Goal: Find contact information: Find contact information

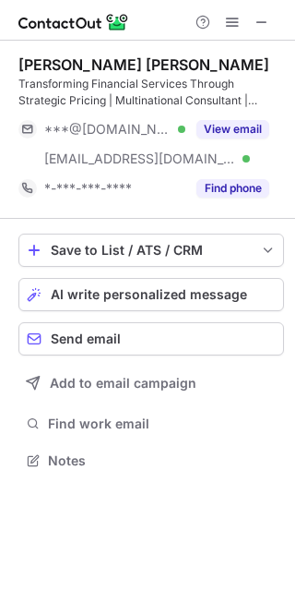
scroll to position [448, 295]
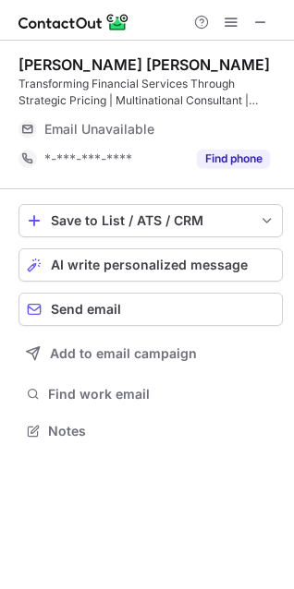
scroll to position [407, 294]
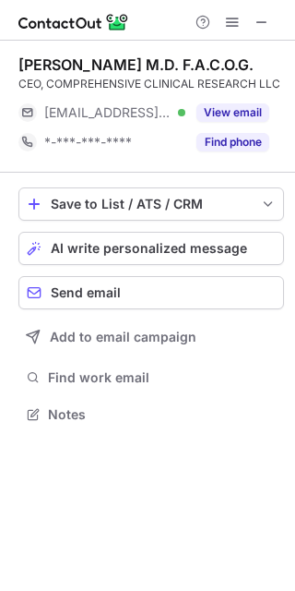
scroll to position [402, 295]
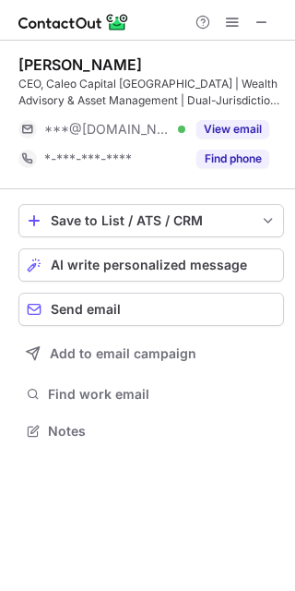
scroll to position [418, 295]
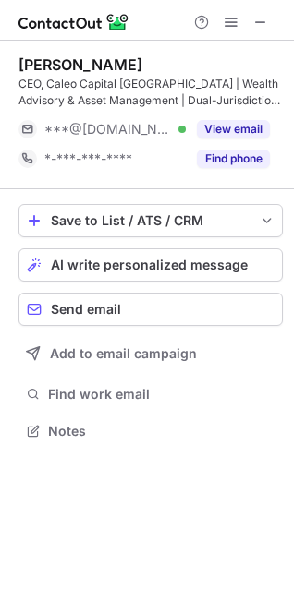
scroll to position [418, 294]
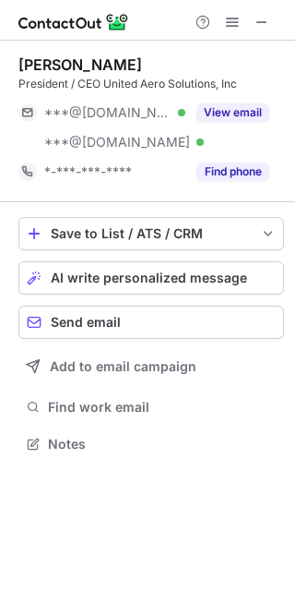
scroll to position [431, 295]
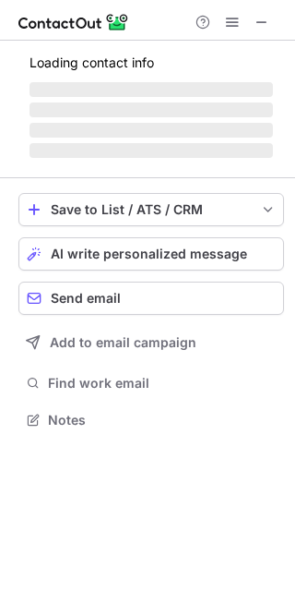
scroll to position [431, 295]
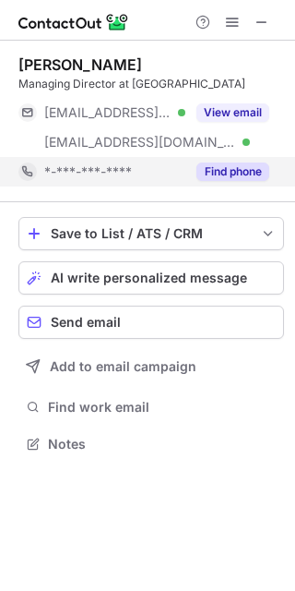
click at [253, 163] on button "Find phone" at bounding box center [233, 171] width 73 height 18
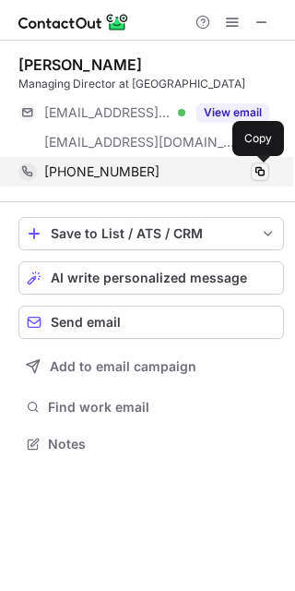
click at [262, 174] on span at bounding box center [260, 171] width 15 height 15
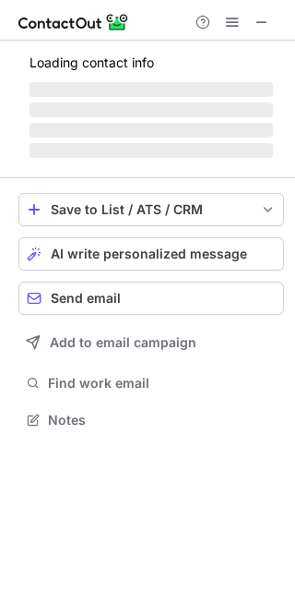
scroll to position [448, 295]
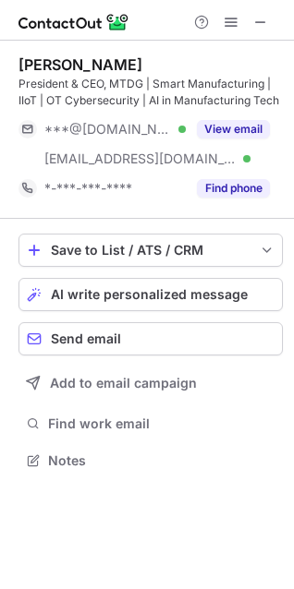
scroll to position [448, 294]
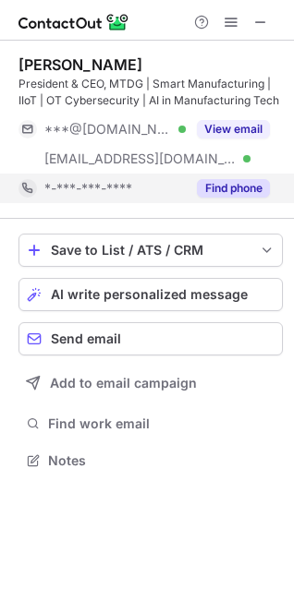
click at [251, 183] on button "Find phone" at bounding box center [233, 188] width 73 height 18
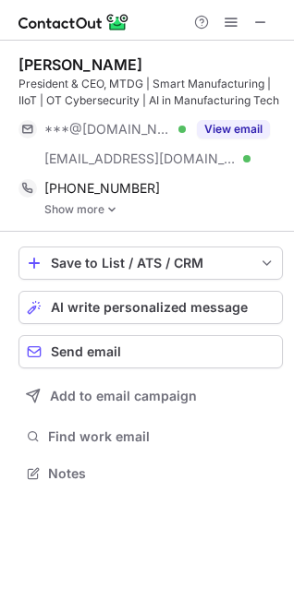
scroll to position [461, 294]
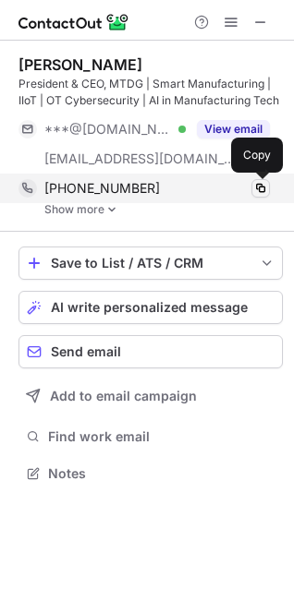
click at [261, 191] on span at bounding box center [260, 188] width 15 height 15
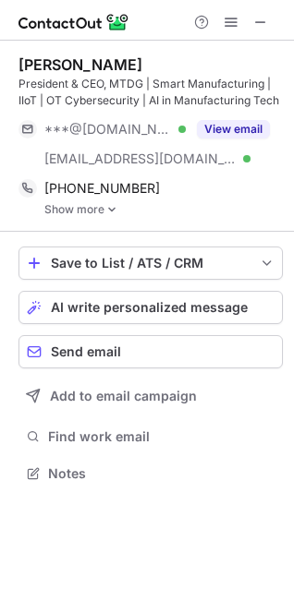
scroll to position [461, 294]
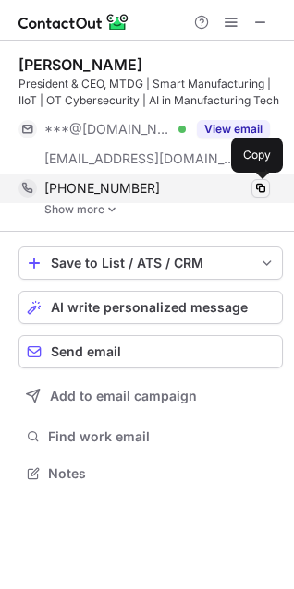
click at [263, 184] on span at bounding box center [260, 188] width 15 height 15
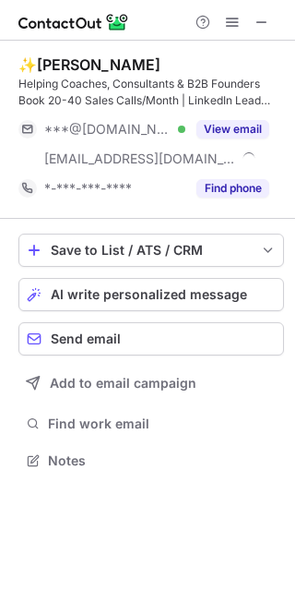
scroll to position [448, 295]
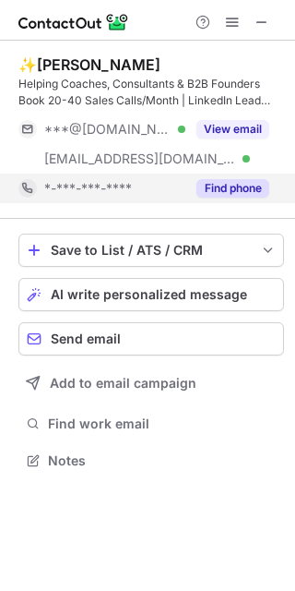
click at [239, 186] on button "Find phone" at bounding box center [233, 188] width 73 height 18
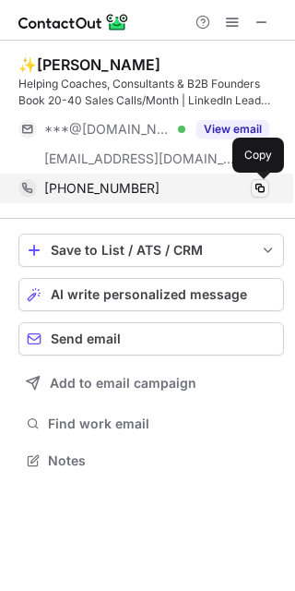
click at [265, 187] on span at bounding box center [260, 188] width 15 height 15
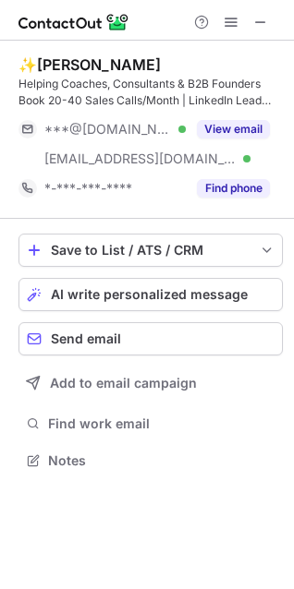
scroll to position [448, 294]
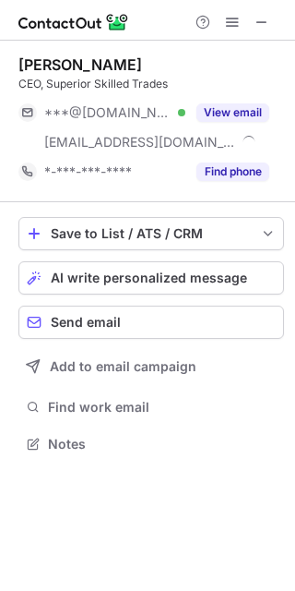
scroll to position [431, 295]
click at [261, 73] on div "Seth Sandler" at bounding box center [151, 64] width 266 height 18
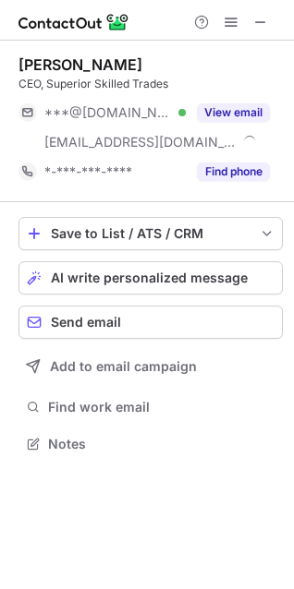
scroll to position [431, 294]
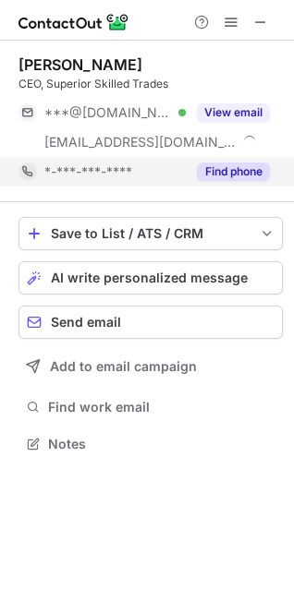
click at [235, 161] on div "Find phone" at bounding box center [228, 172] width 84 height 30
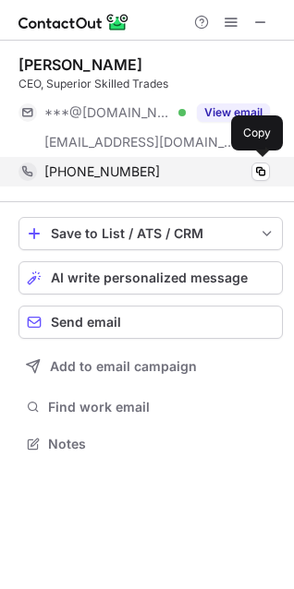
click at [250, 165] on div "+18584147334" at bounding box center [156, 171] width 225 height 17
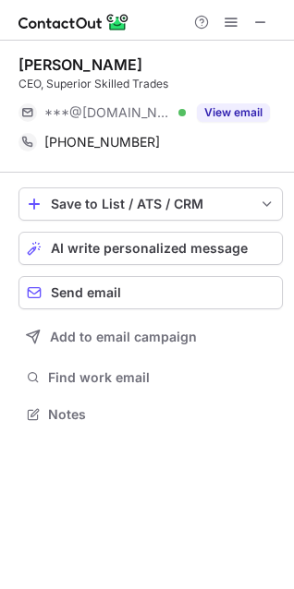
scroll to position [402, 294]
